Goal: Information Seeking & Learning: Learn about a topic

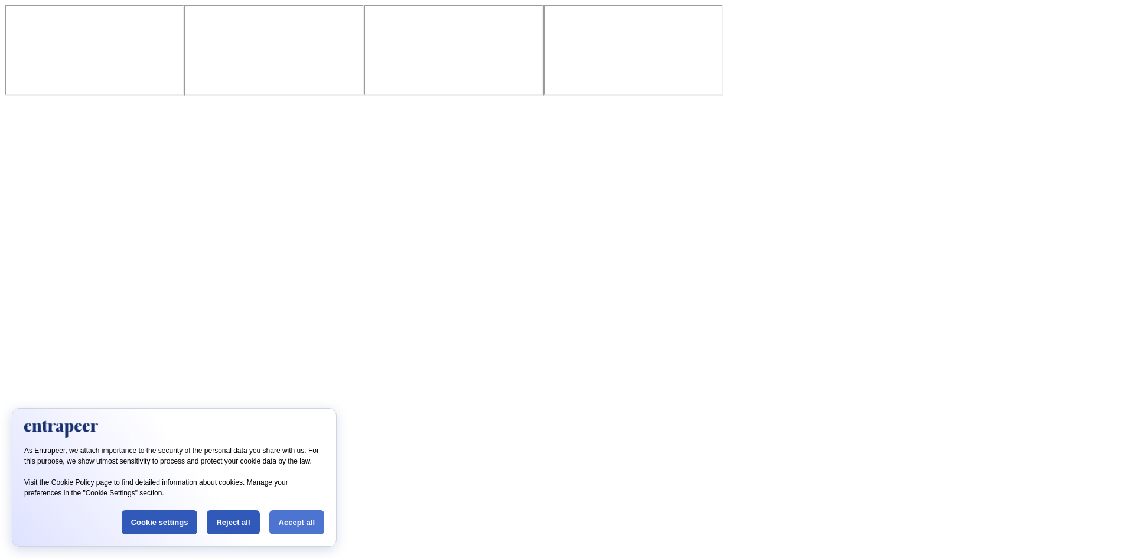
click at [284, 525] on div "Accept all" at bounding box center [296, 522] width 55 height 24
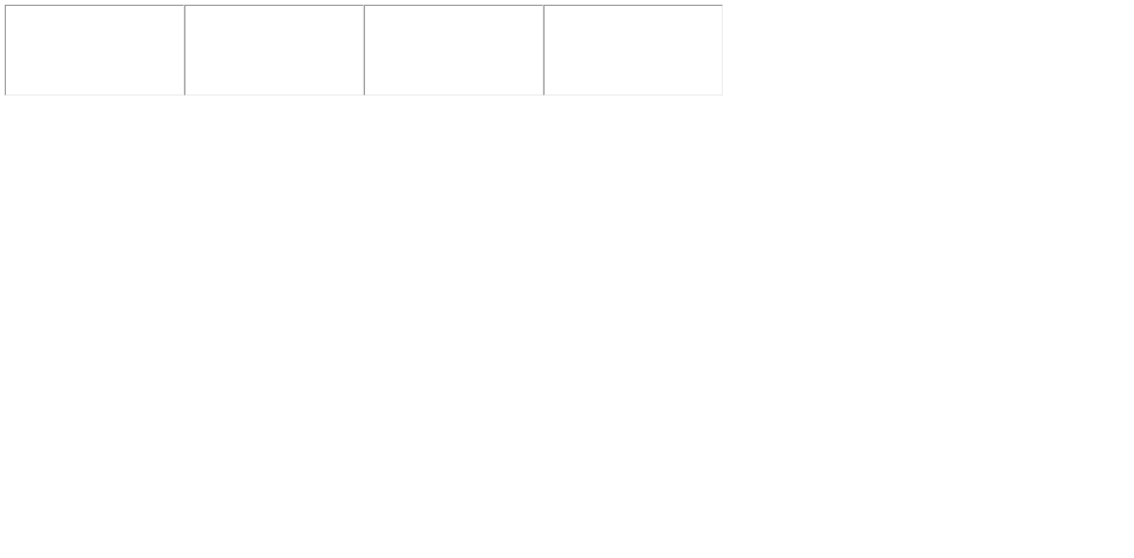
scroll to position [214, 0]
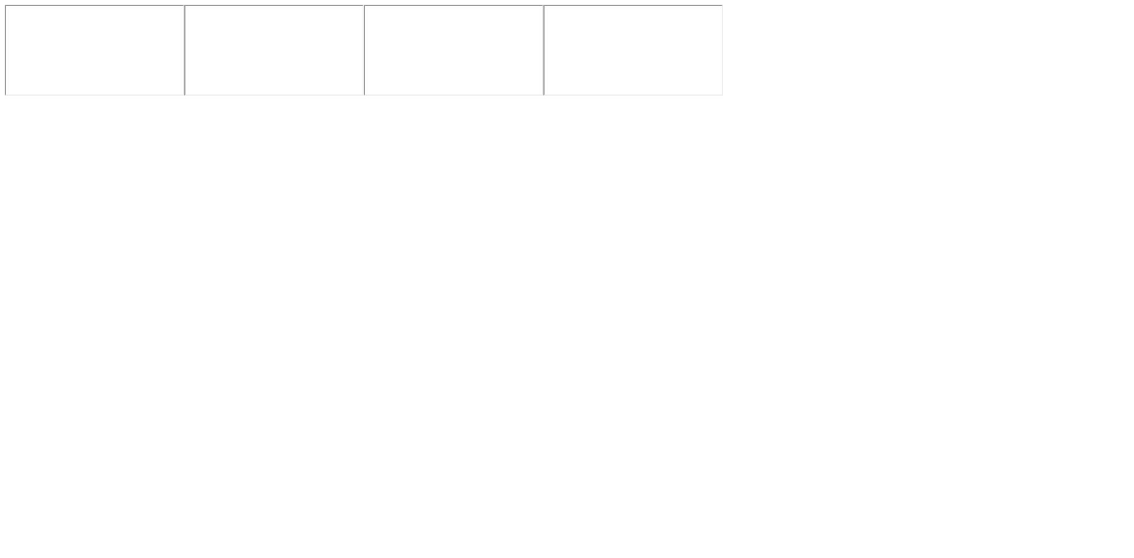
scroll to position [0, 0]
